Goal: Task Accomplishment & Management: Manage account settings

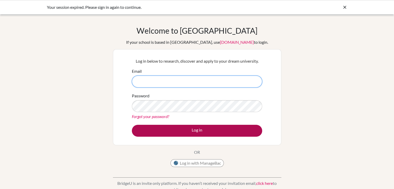
type input "[PERSON_NAME][EMAIL_ADDRESS][PERSON_NAME][PERSON_NAME][DOMAIN_NAME]"
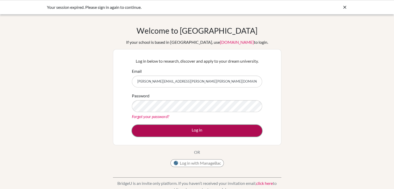
click at [193, 132] on button "Log in" at bounding box center [197, 131] width 130 height 12
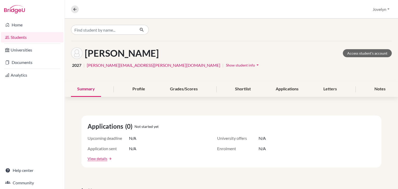
click at [255, 67] on icon "arrow_drop_down" at bounding box center [257, 64] width 5 height 5
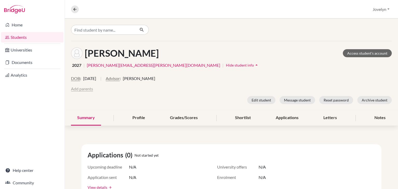
click at [77, 89] on button "Add parents" at bounding box center [82, 89] width 22 height 6
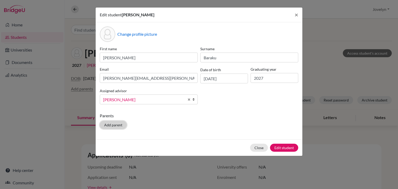
click at [121, 125] on button "Add parent" at bounding box center [113, 125] width 27 height 8
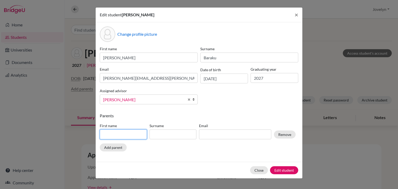
click at [121, 132] on input at bounding box center [123, 134] width 47 height 10
type input "Ardita"
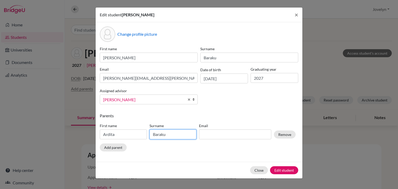
type input "Baraku"
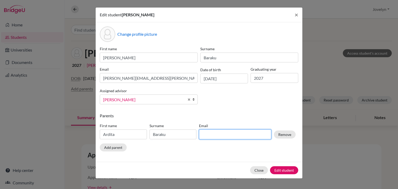
click at [209, 136] on input at bounding box center [235, 134] width 72 height 10
paste input "arditab26@hotmail.com"
type input "arditab26@hotmail.com"
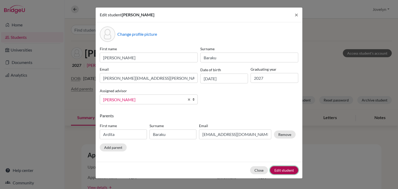
click at [288, 171] on button "Edit student" at bounding box center [284, 170] width 28 height 8
